Goal: Check status: Check status

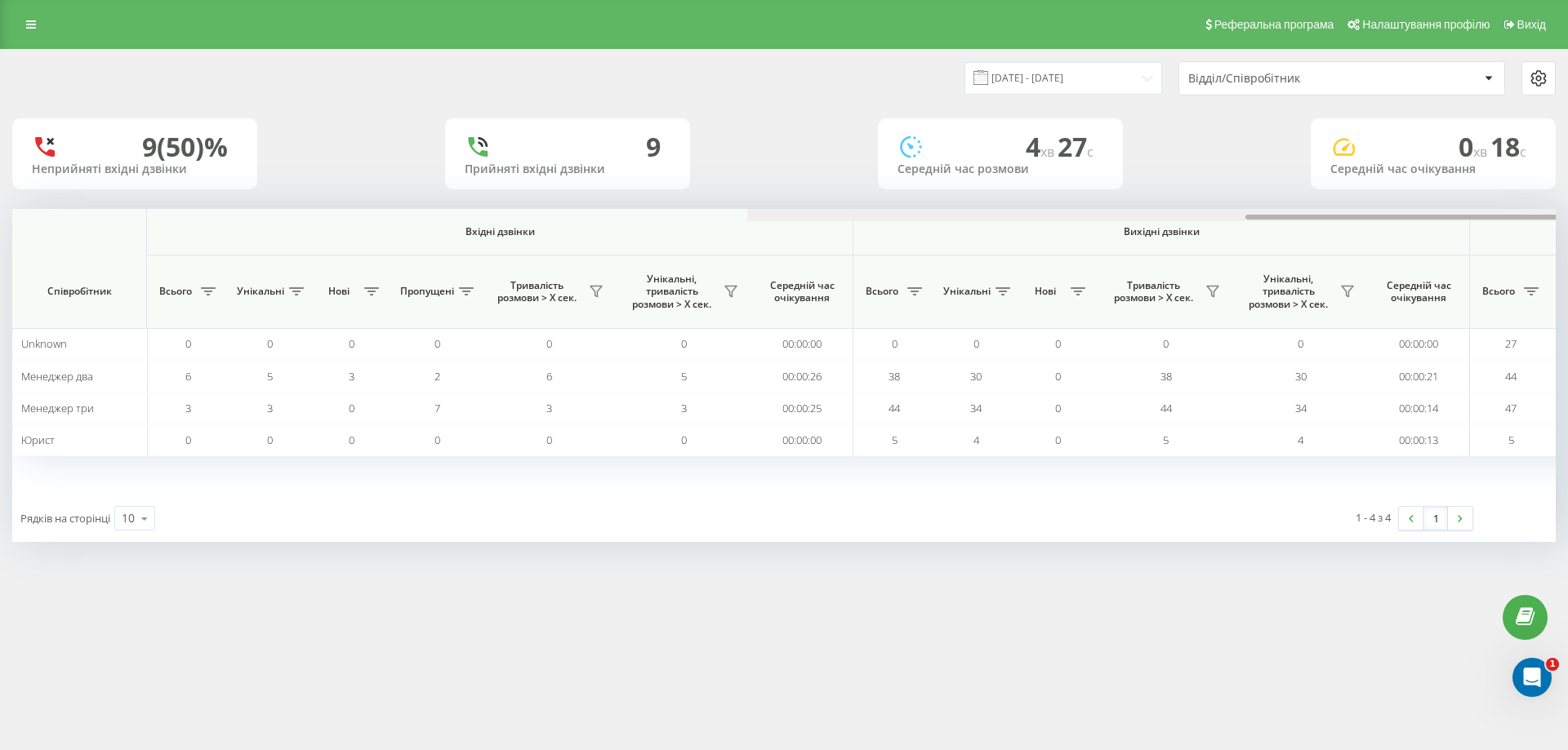
scroll to position [0, 735]
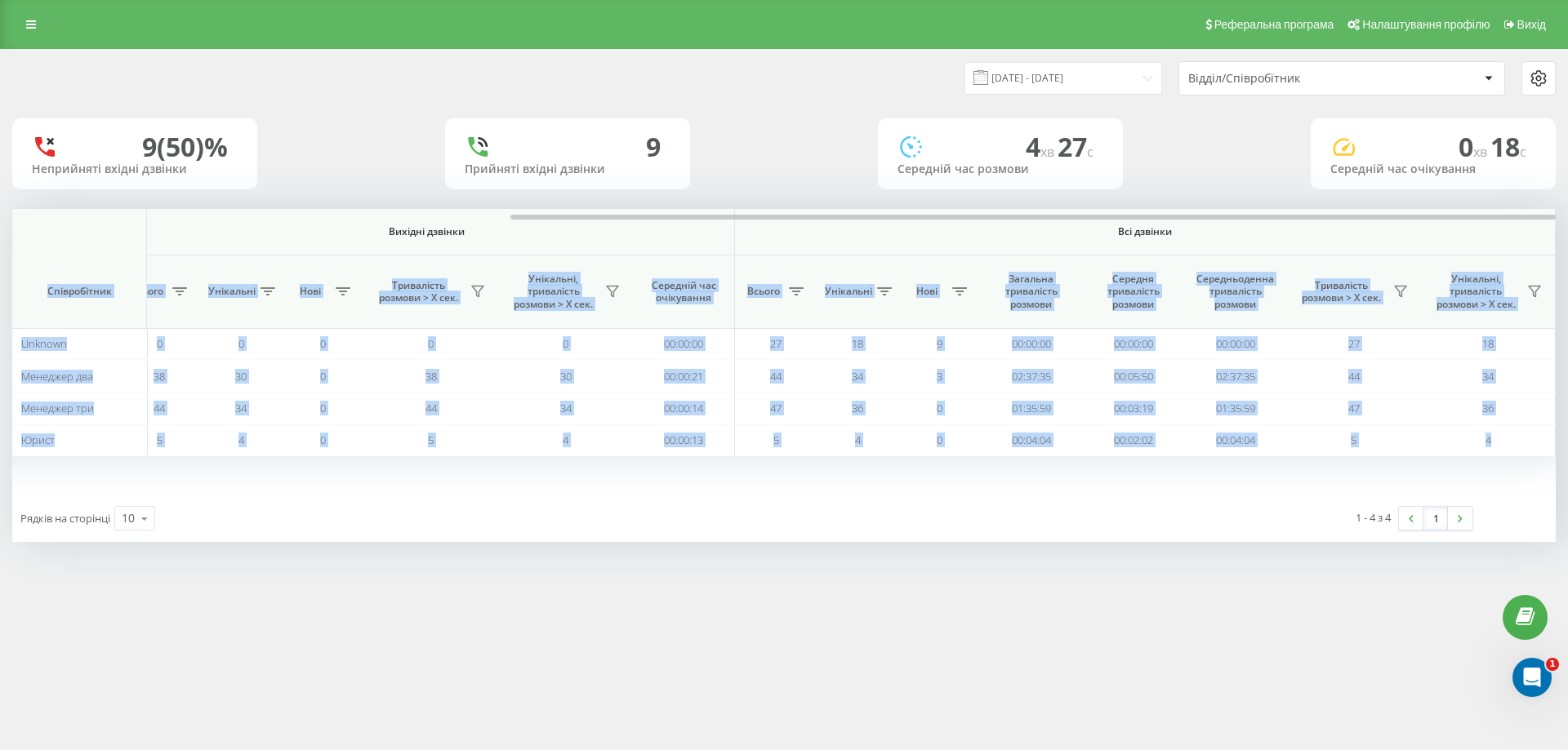
drag, startPoint x: 892, startPoint y: 221, endPoint x: 1435, endPoint y: 230, distance: 543.1
click at [1435, 230] on div "Вхідні дзвінки Вихідні дзвінки Всі дзвінки Співробітник Всього Унікальні Нові П…" at bounding box center [783, 352] width 1543 height 286
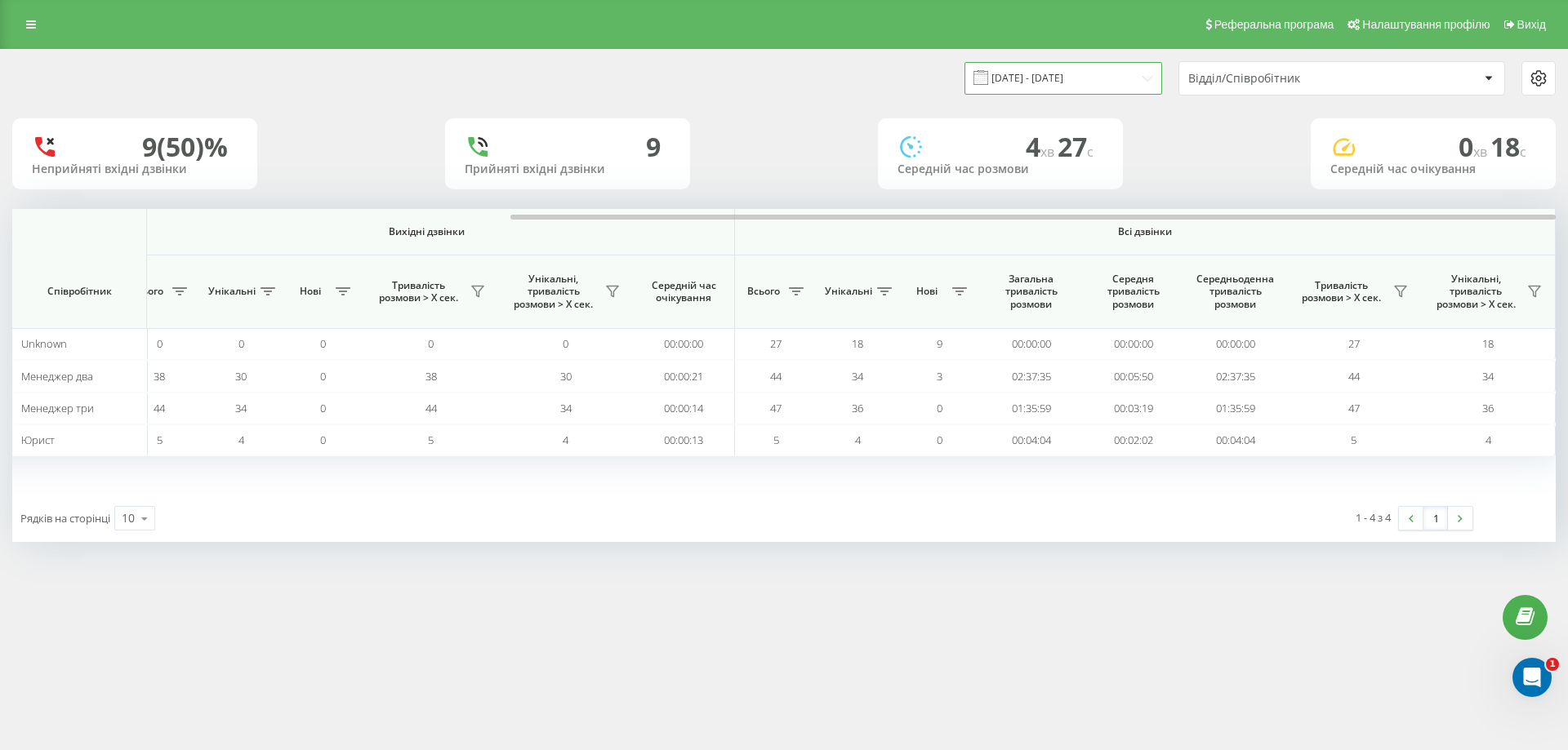
click at [1048, 71] on input "[DATE] - [DATE]" at bounding box center [1063, 78] width 198 height 32
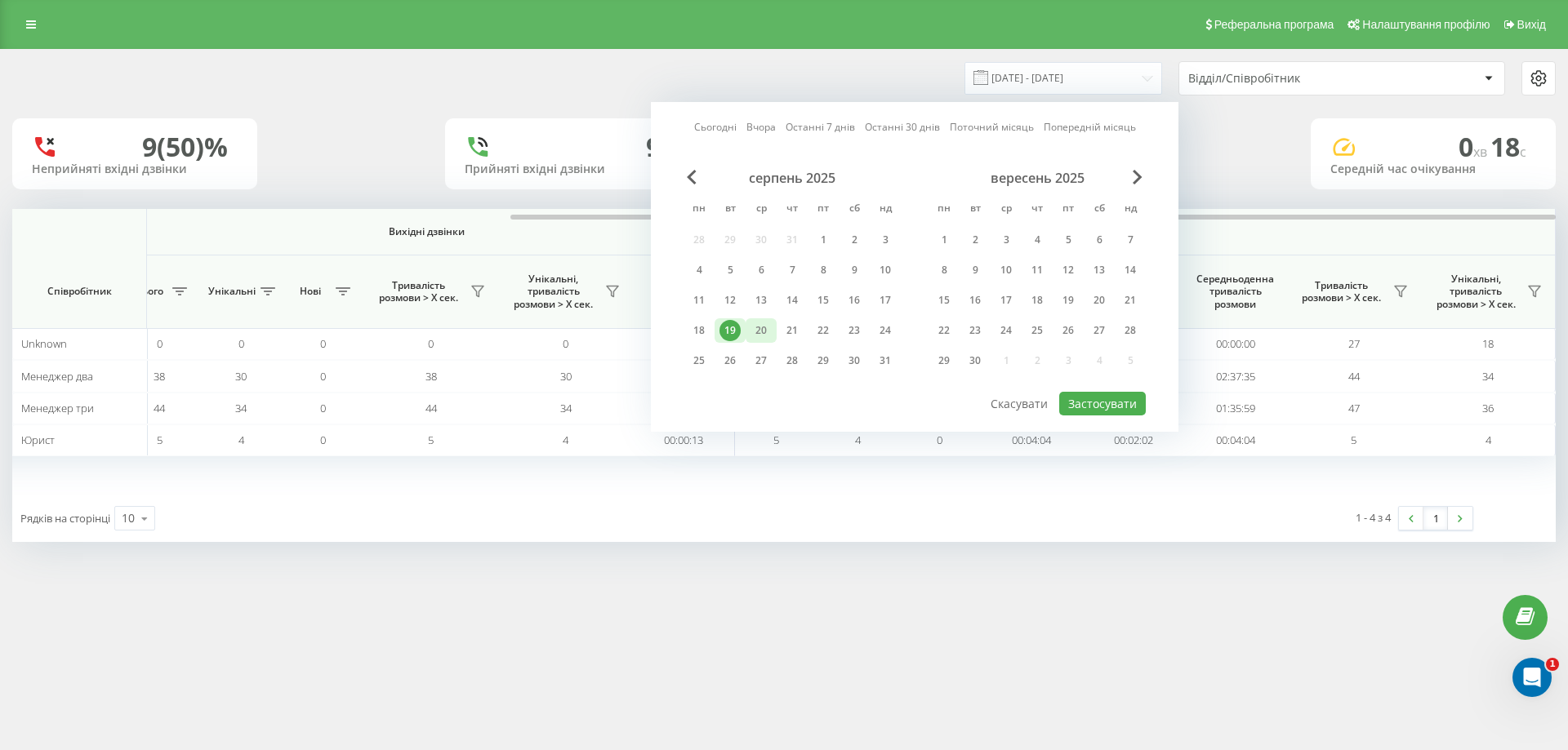
click at [759, 330] on div "20" at bounding box center [761, 330] width 22 height 22
click at [767, 327] on div "20" at bounding box center [761, 330] width 22 height 22
click at [713, 128] on link "Сьогодні" at bounding box center [715, 127] width 42 height 16
click at [1094, 406] on button "Застосувати" at bounding box center [1103, 403] width 87 height 23
type input "[DATE] - [DATE]"
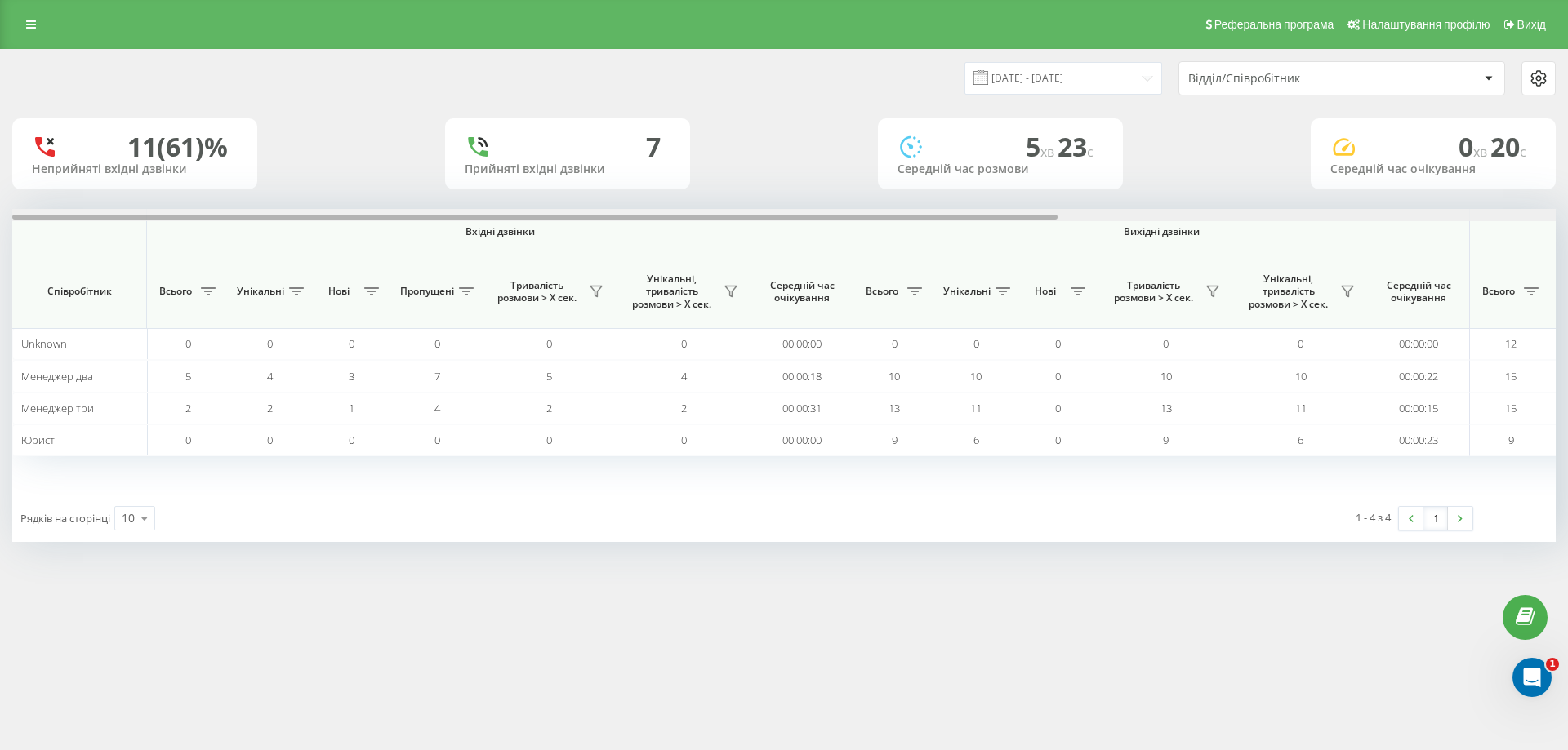
scroll to position [0, 735]
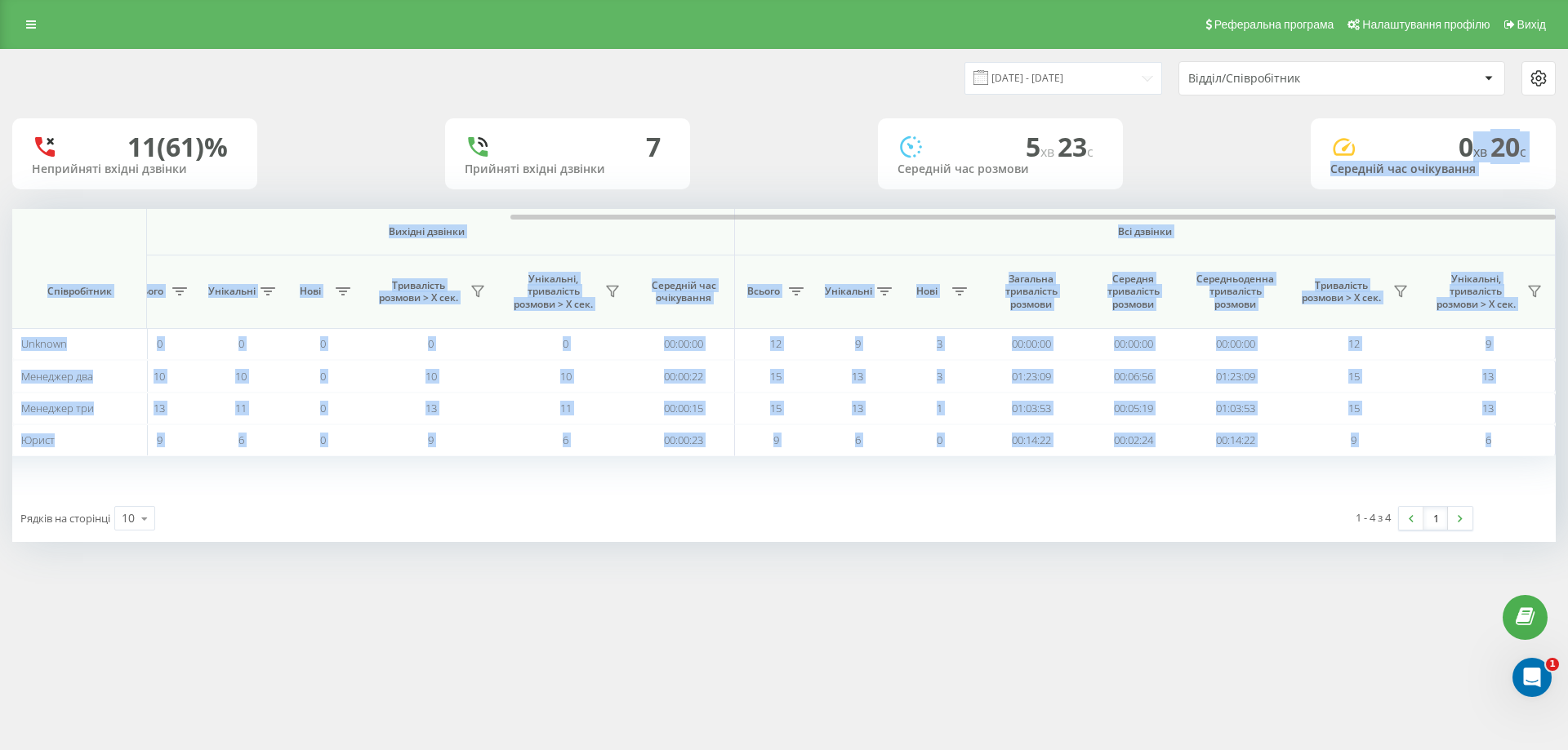
drag, startPoint x: 873, startPoint y: 214, endPoint x: 1466, endPoint y: 149, distance: 596.6
click at [1466, 149] on div "[DATE] - [DATE] Відділ/Співробітник 11 (61)% Неприйняті вхідні дзвінки 7 Прийня…" at bounding box center [783, 295] width 1543 height 492
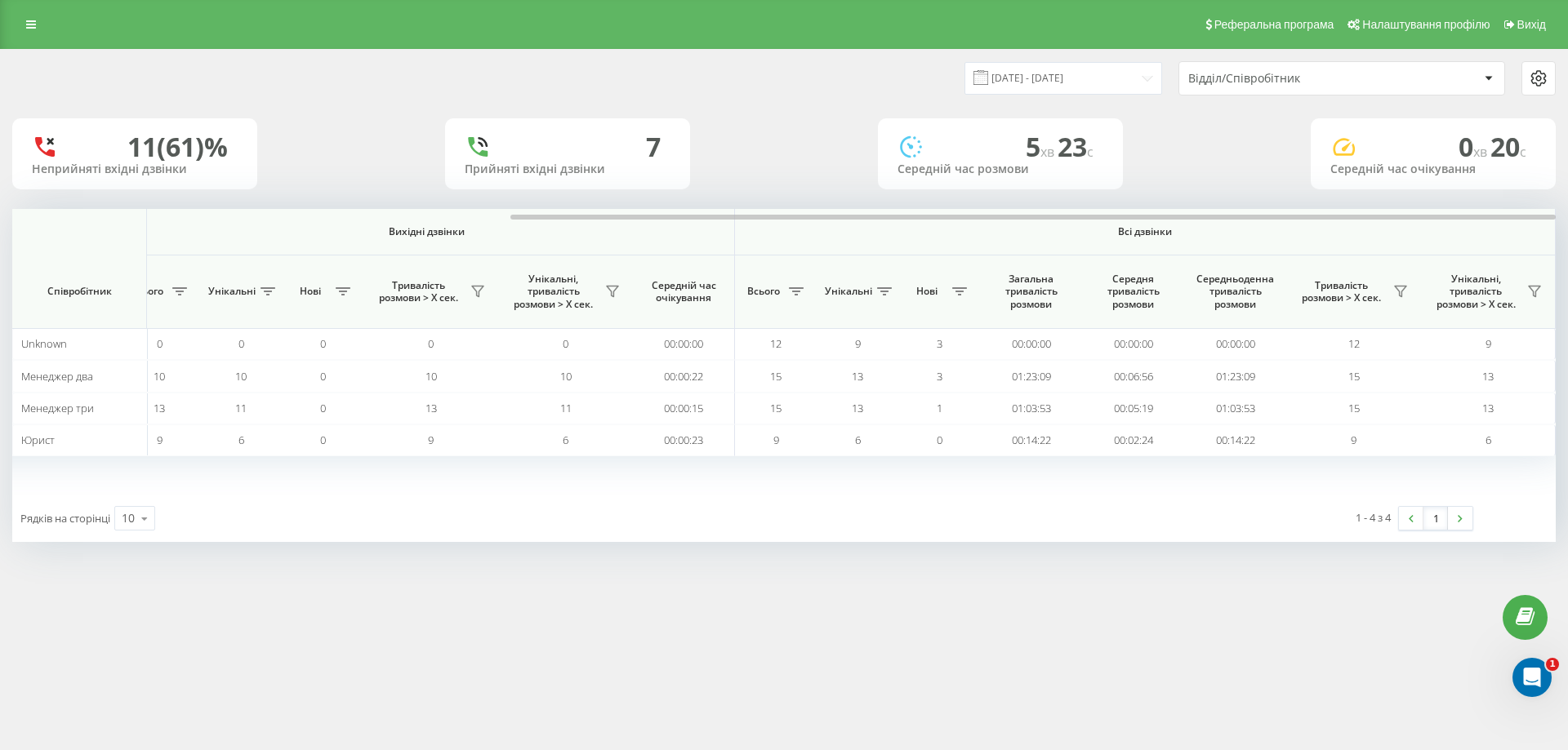
click at [832, 180] on div "11 (61)% Неприйняті вхідні дзвінки [GEOGRAPHIC_DATA] вхідні дзвінки 5 хв 23 c С…" at bounding box center [783, 154] width 1543 height 71
drag, startPoint x: 842, startPoint y: 219, endPoint x: 1039, endPoint y: 218, distance: 197.0
click at [1039, 218] on div at bounding box center [1033, 217] width 1045 height 5
